Goal: Information Seeking & Learning: Learn about a topic

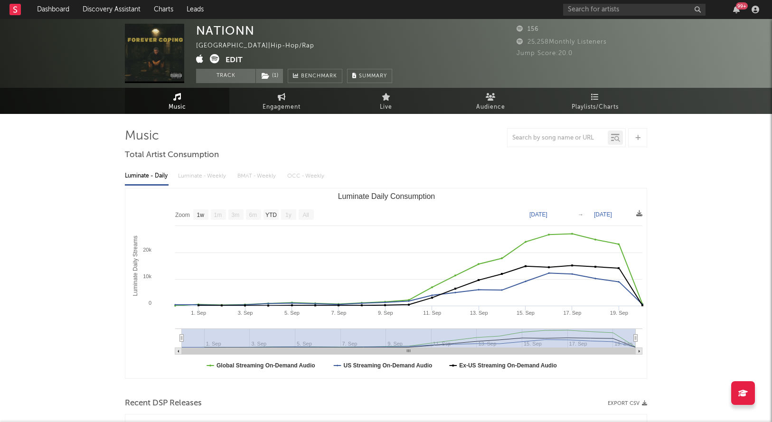
select select "1w"
click at [51, 9] on link "Dashboard" at bounding box center [53, 9] width 46 height 19
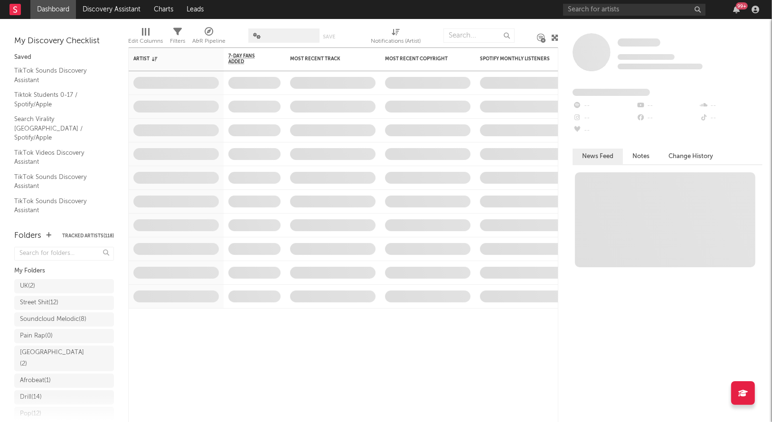
scroll to position [175, 0]
click at [62, 392] on link "Research Priorities ( 8 ) Brendan Condron" at bounding box center [64, 381] width 100 height 26
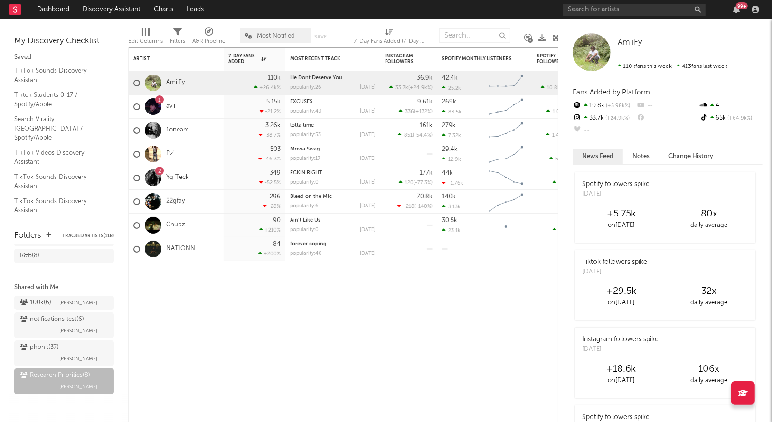
click at [167, 156] on link "Pz'" at bounding box center [170, 154] width 9 height 8
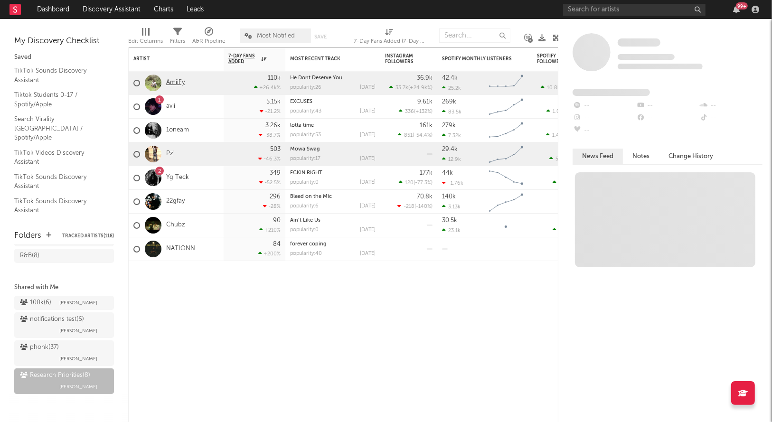
click at [172, 84] on link "AmiiFy" at bounding box center [175, 83] width 19 height 8
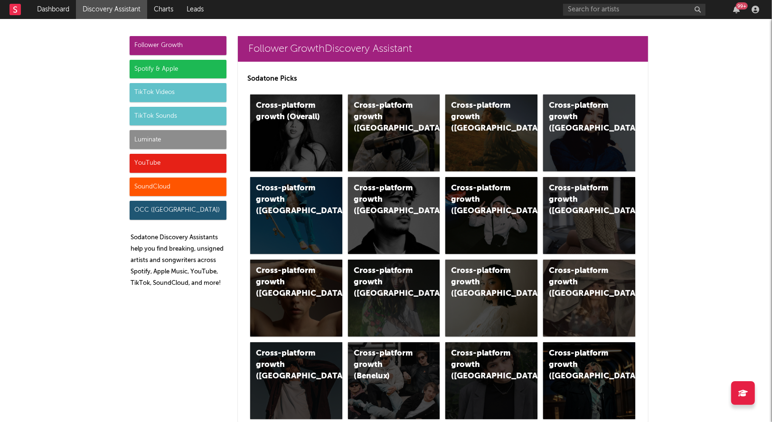
scroll to position [4330, 0]
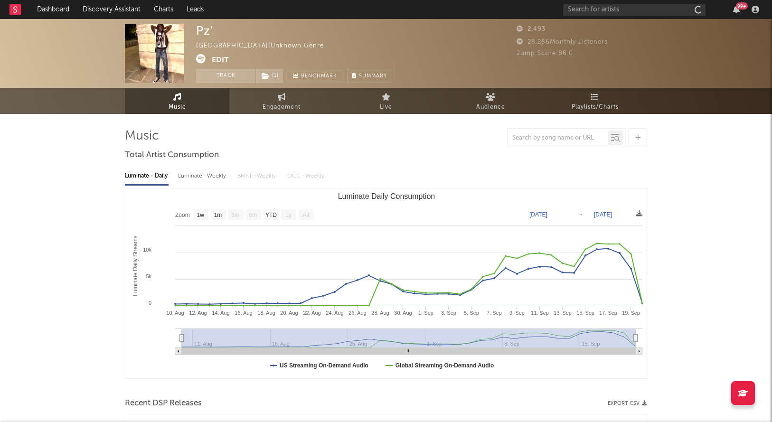
select select "1w"
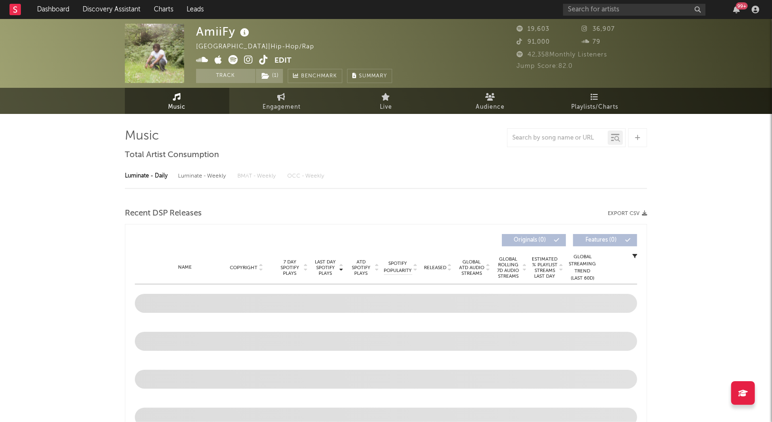
select select "1w"
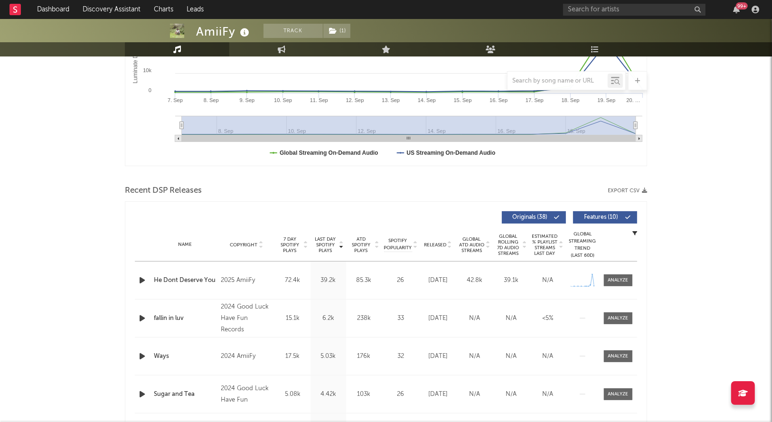
scroll to position [281, 0]
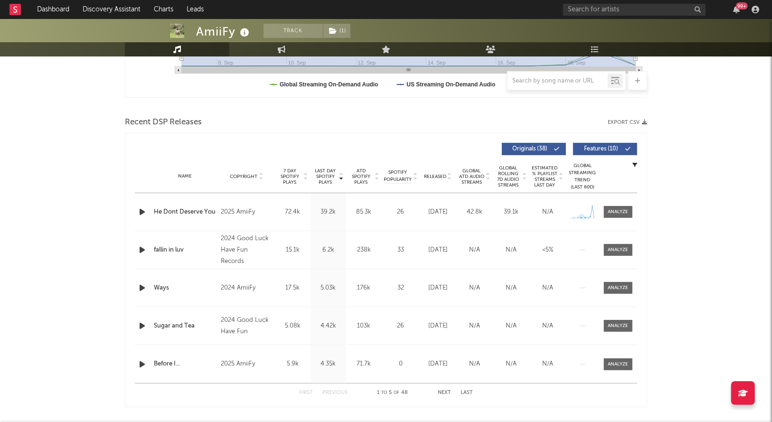
click at [592, 196] on div "Name He Dont Deserve You Copyright 2025 AmiiFy Label Independent Album Names He…" at bounding box center [386, 212] width 502 height 38
click at [597, 207] on div "Created with Highcharts 10.3.3" at bounding box center [582, 212] width 28 height 18
click at [614, 207] on span at bounding box center [618, 212] width 28 height 12
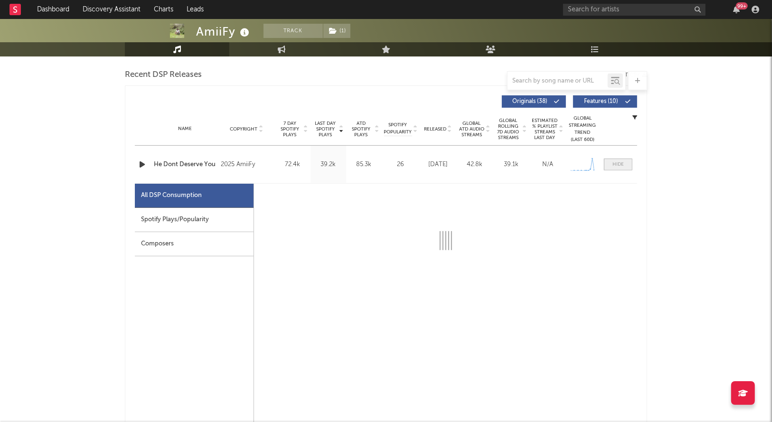
select select "1w"
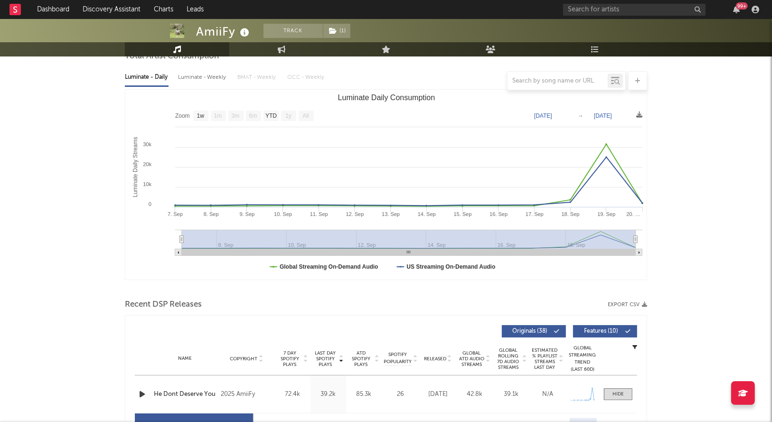
scroll to position [0, 0]
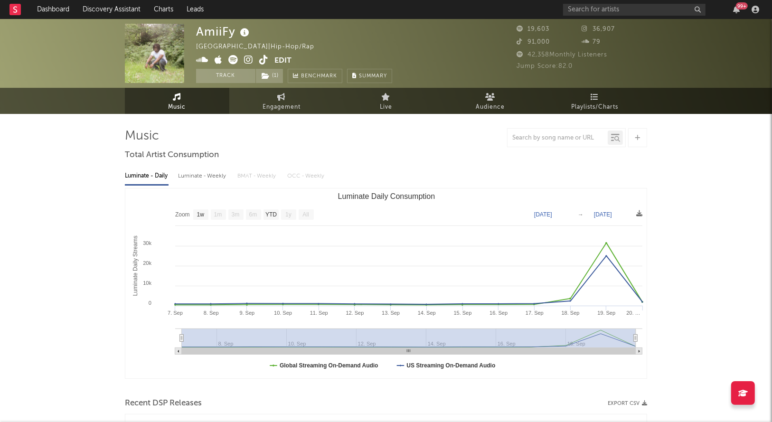
click at [262, 57] on icon at bounding box center [263, 59] width 9 height 9
